Goal: Task Accomplishment & Management: Complete application form

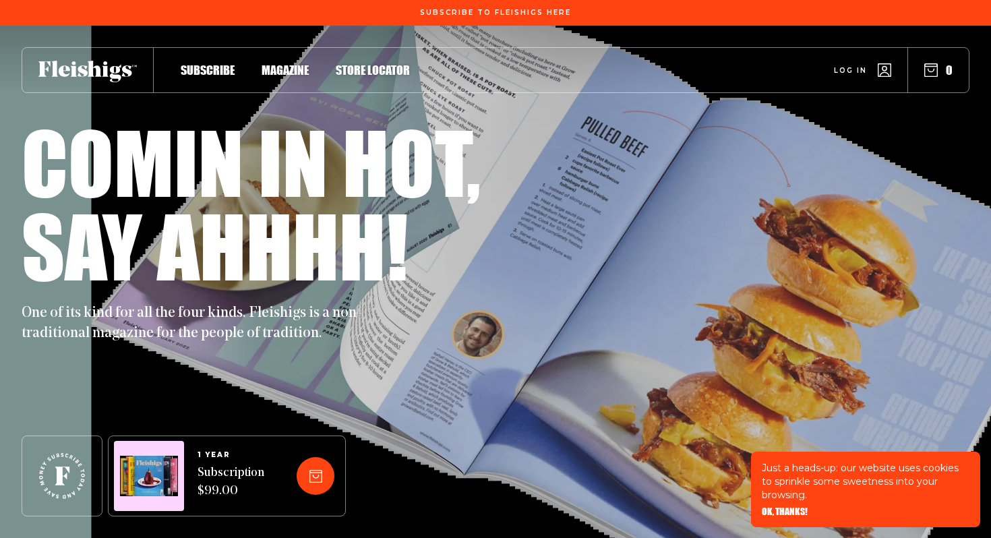
click at [849, 65] on span "Log in" at bounding box center [850, 60] width 33 height 10
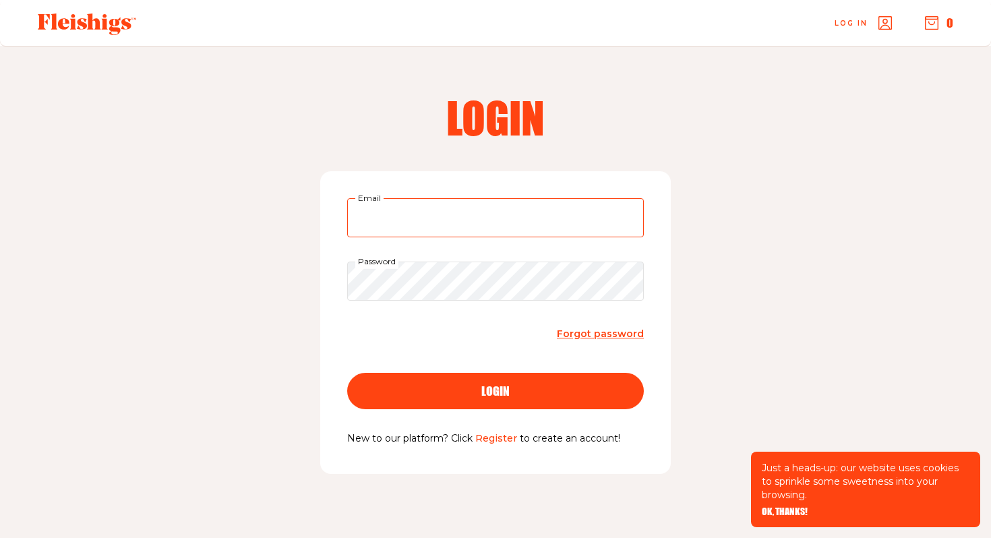
click at [489, 214] on input "Email" at bounding box center [495, 217] width 297 height 39
type input "[EMAIL_ADDRESS][DOMAIN_NAME]"
click at [490, 439] on link "Register" at bounding box center [496, 438] width 42 height 12
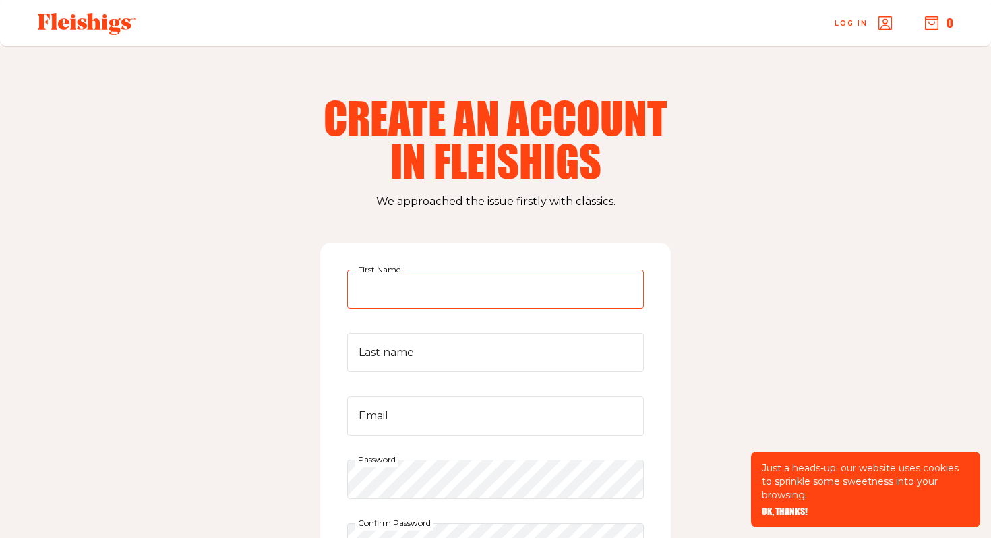
click at [438, 295] on input "First Name" at bounding box center [495, 289] width 297 height 39
type input "[PERSON_NAME]"
type input "Garfield"
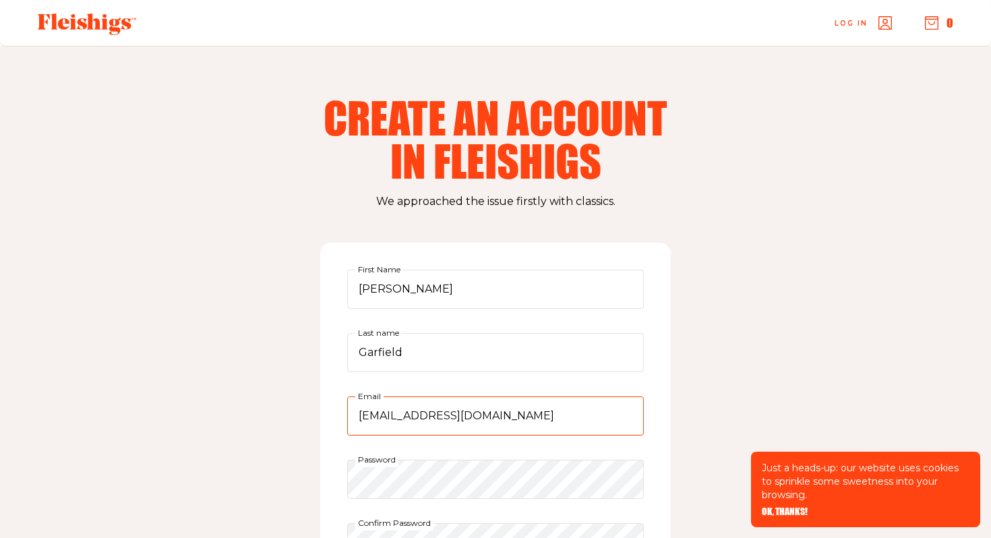
drag, startPoint x: 410, startPoint y: 415, endPoint x: 355, endPoint y: 414, distance: 55.3
click at [355, 414] on input "[EMAIL_ADDRESS][DOMAIN_NAME]" at bounding box center [495, 415] width 297 height 39
type input "[EMAIL_ADDRESS][DOMAIN_NAME]"
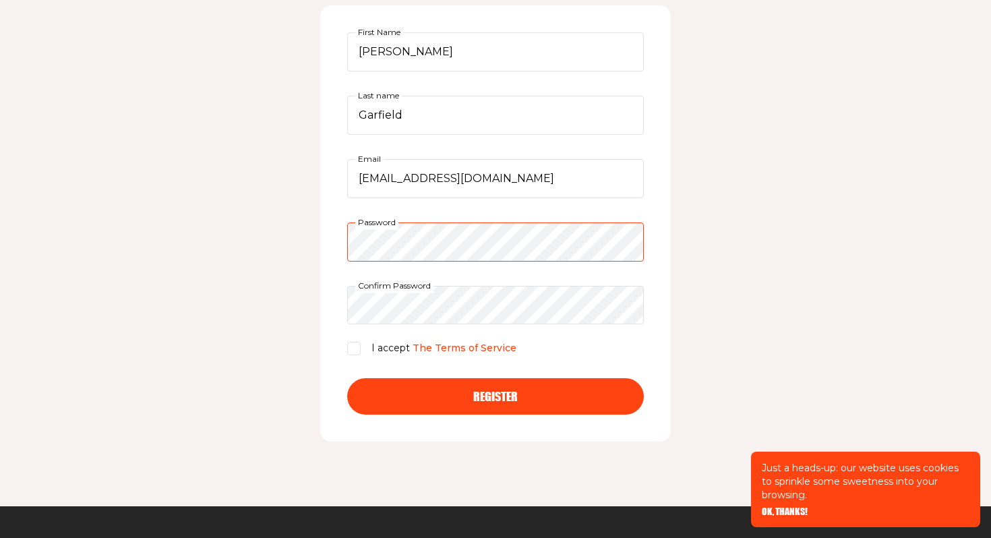
scroll to position [245, 0]
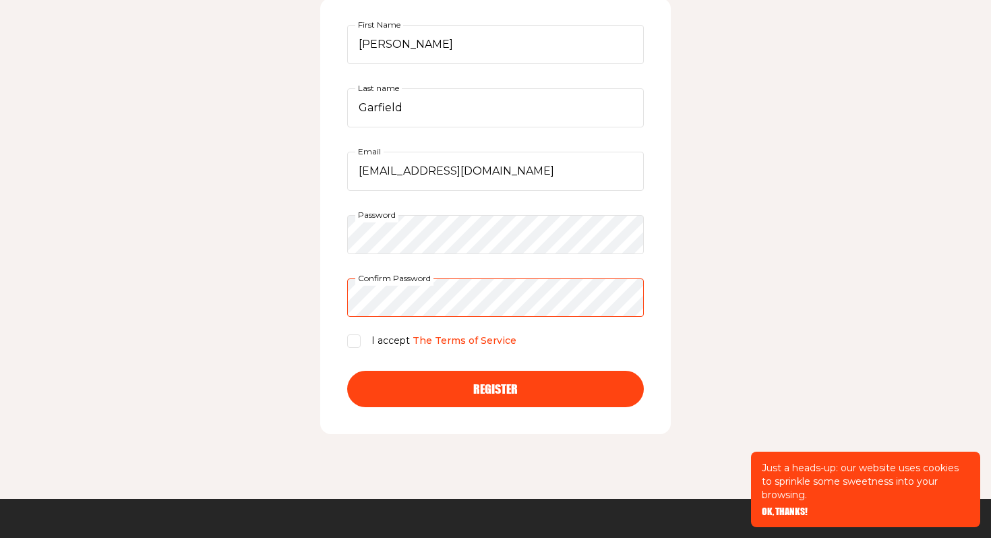
click at [347, 371] on button "Register" at bounding box center [495, 389] width 297 height 36
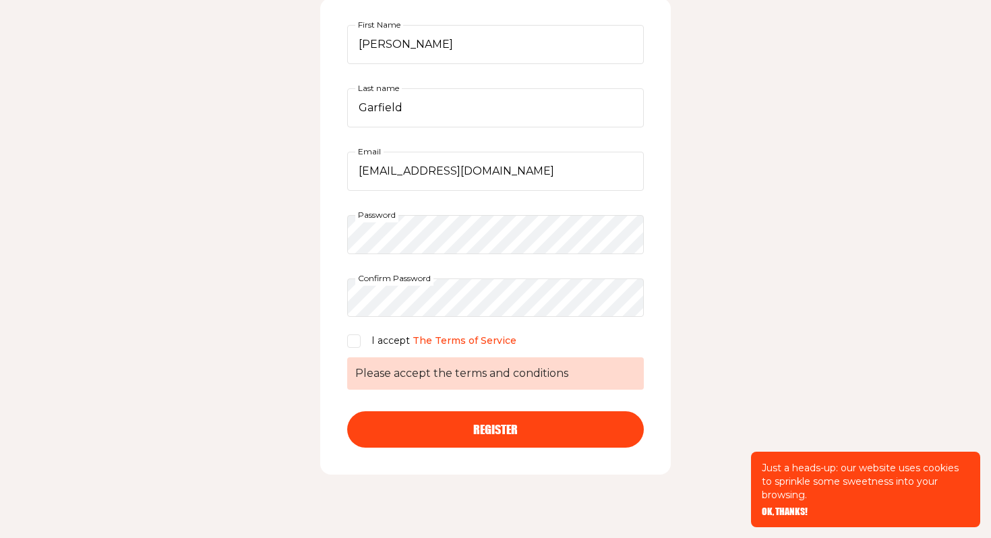
click at [354, 342] on input "I accept The Terms of Service Please accept the terms and conditions" at bounding box center [353, 340] width 13 height 13
checkbox input "true"
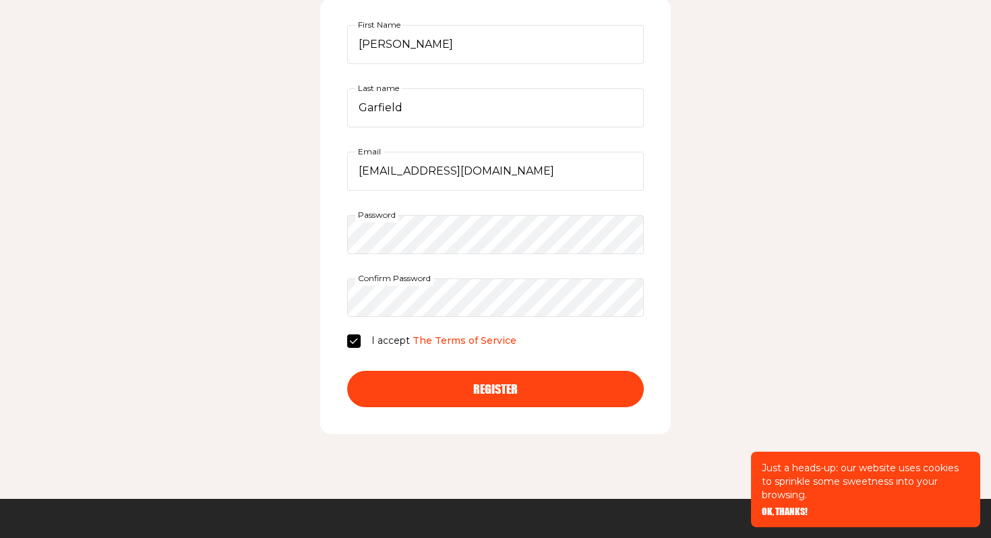
click at [455, 405] on button "Register" at bounding box center [495, 389] width 297 height 36
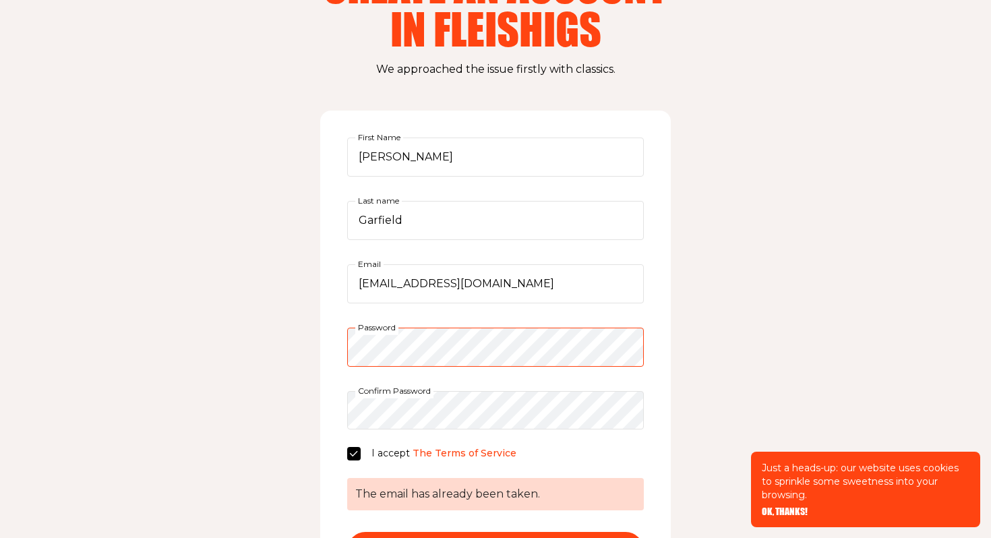
scroll to position [0, 0]
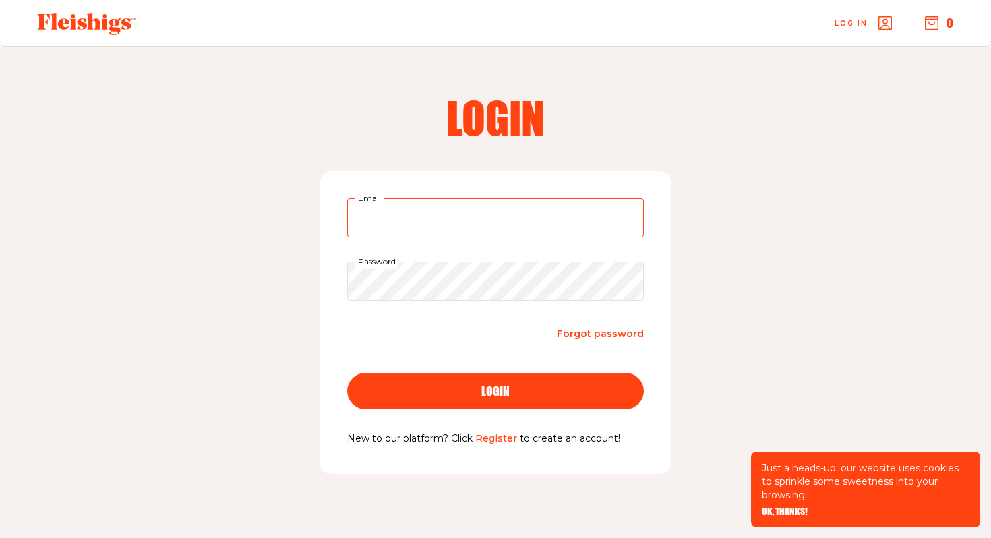
click at [475, 208] on input "Email" at bounding box center [495, 217] width 297 height 39
type input "[EMAIL_ADDRESS][DOMAIN_NAME]"
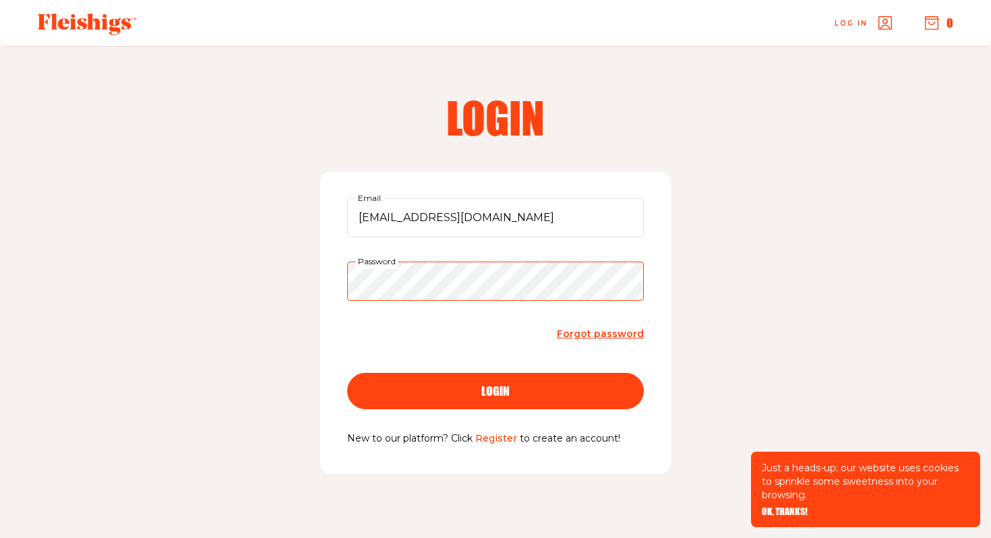
click at [347, 373] on button "login" at bounding box center [495, 391] width 297 height 36
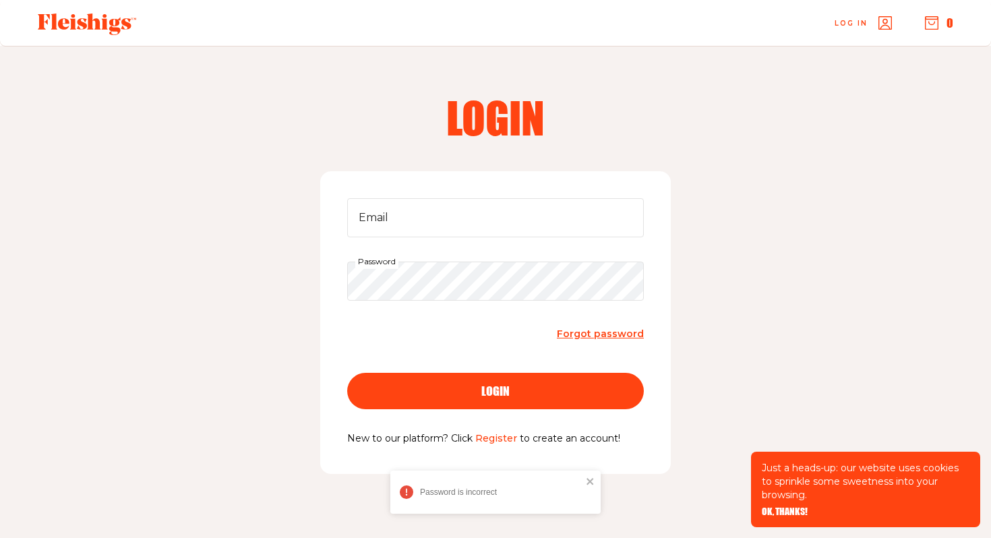
click at [587, 336] on span "Forgot password" at bounding box center [600, 334] width 87 height 12
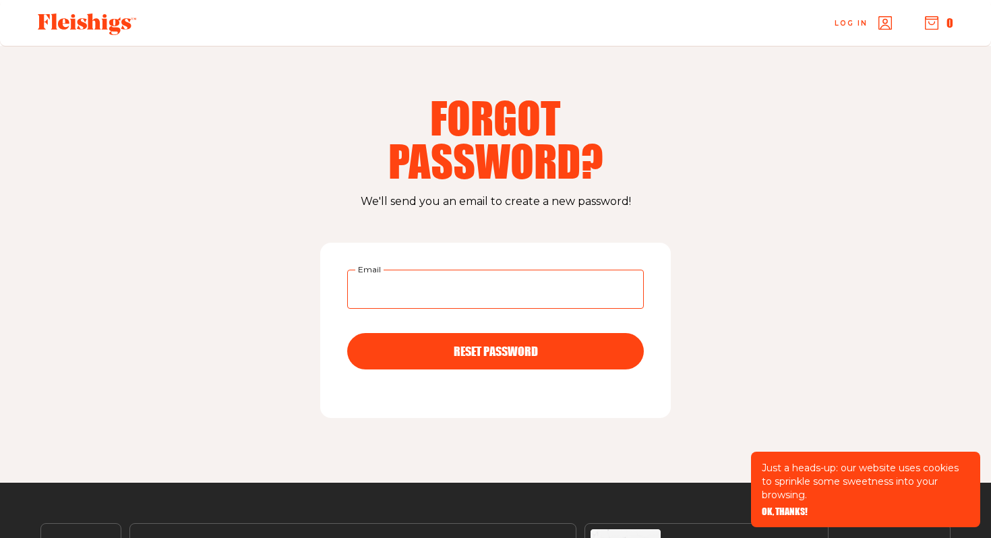
click at [452, 292] on input "Email" at bounding box center [495, 289] width 297 height 39
type input "[EMAIL_ADDRESS][DOMAIN_NAME]"
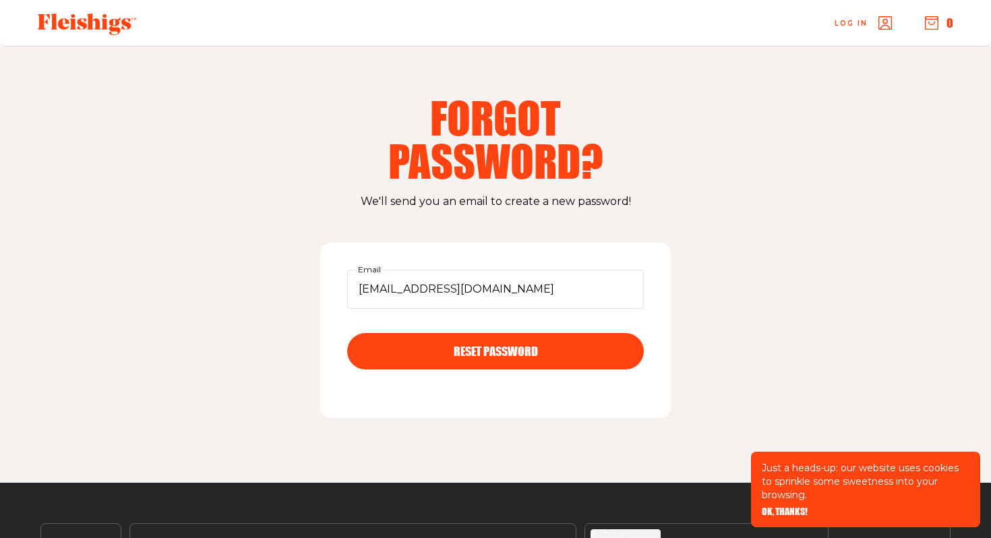
click at [449, 357] on div "RESET PASSWORD" at bounding box center [495, 351] width 243 height 12
